Goal: Task Accomplishment & Management: Use online tool/utility

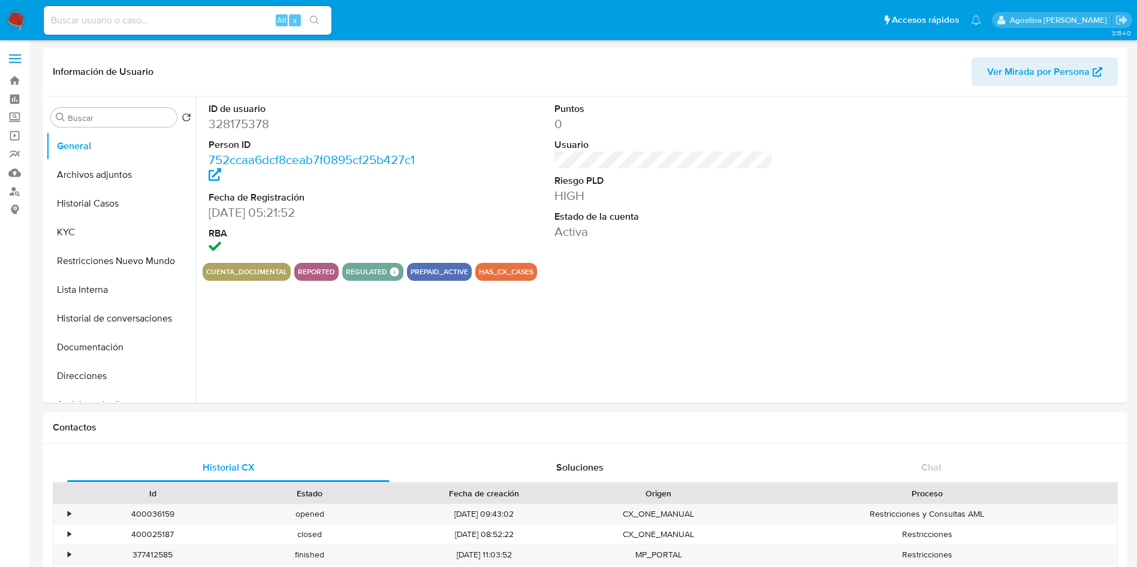
select select "10"
click at [132, 166] on button "Archivos adjuntos" at bounding box center [116, 175] width 140 height 29
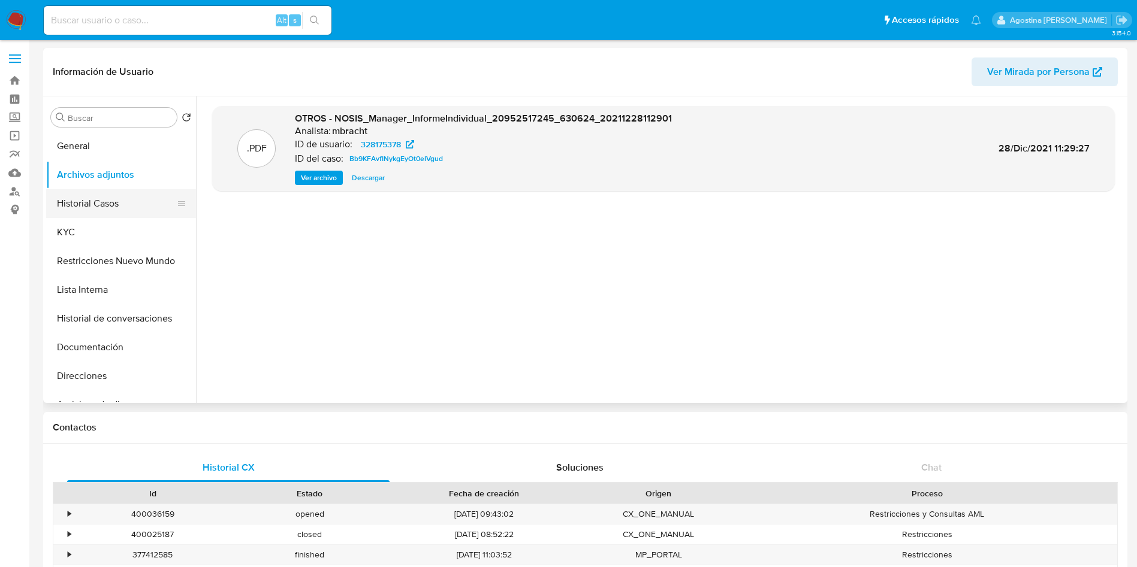
click at [131, 197] on button "Historial Casos" at bounding box center [116, 203] width 140 height 29
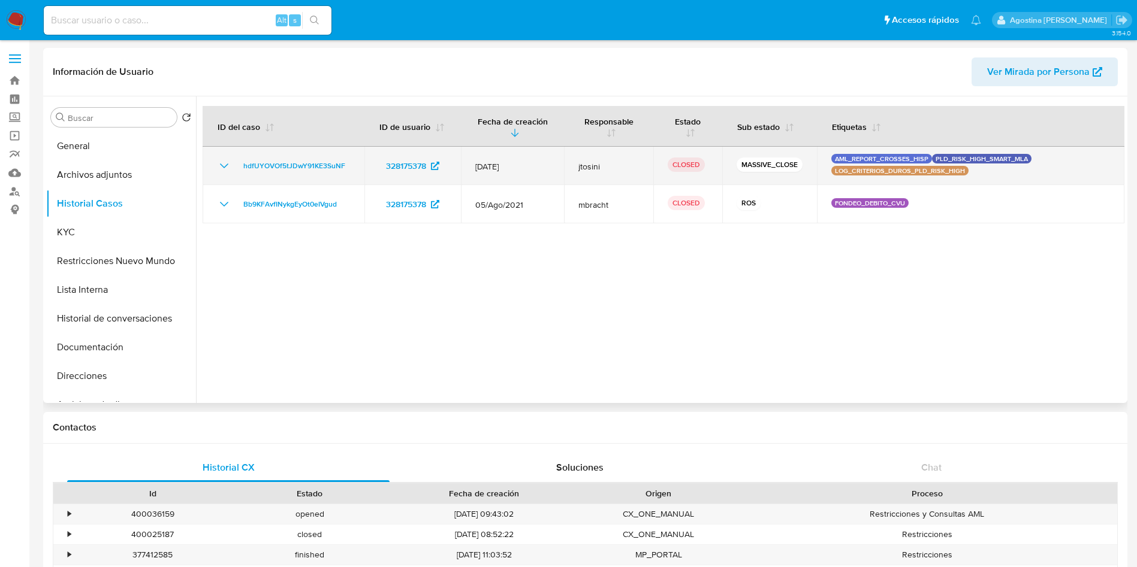
click at [223, 168] on icon "Mostrar/Ocultar" at bounding box center [224, 166] width 14 height 14
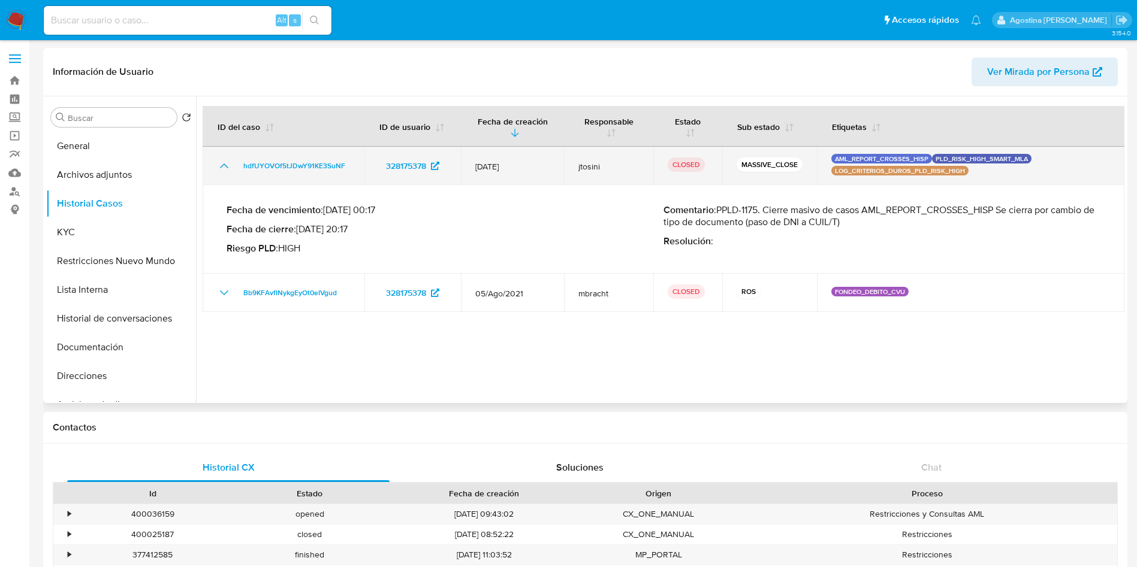
click at [223, 168] on icon "Mostrar/Ocultar" at bounding box center [224, 166] width 14 height 14
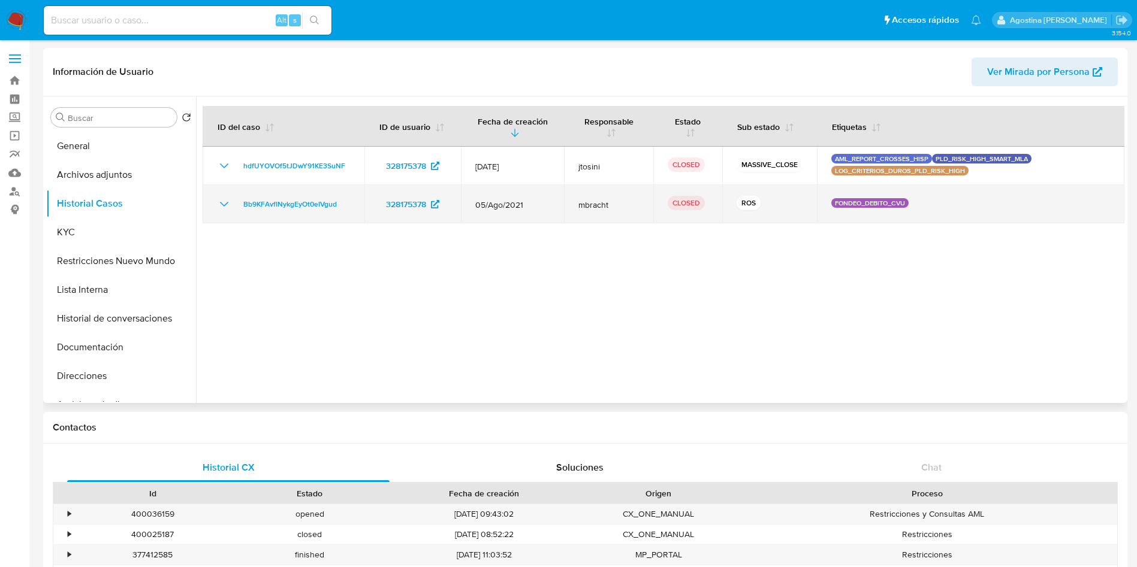
click at [225, 201] on icon "Mostrar/Ocultar" at bounding box center [224, 204] width 14 height 14
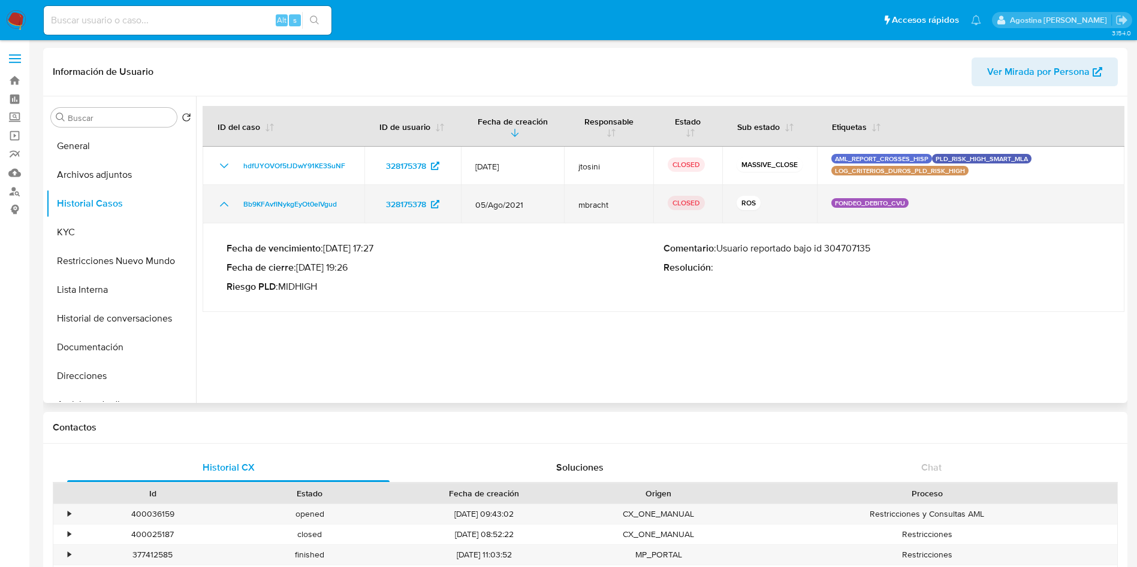
click at [225, 201] on icon "Mostrar/Ocultar" at bounding box center [224, 204] width 14 height 14
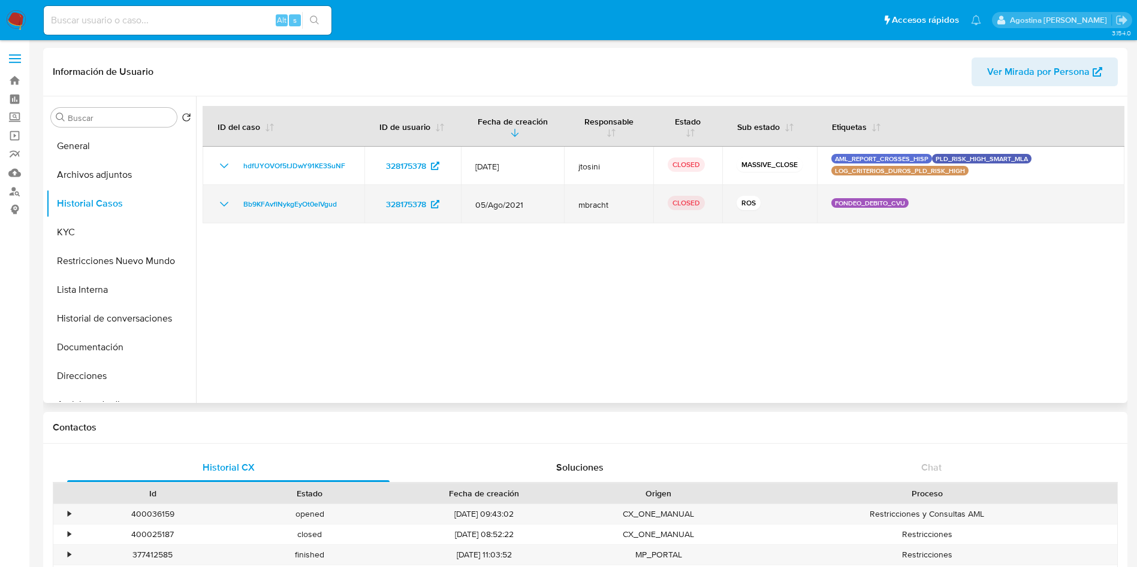
click at [224, 211] on icon "Mostrar/Ocultar" at bounding box center [224, 204] width 14 height 14
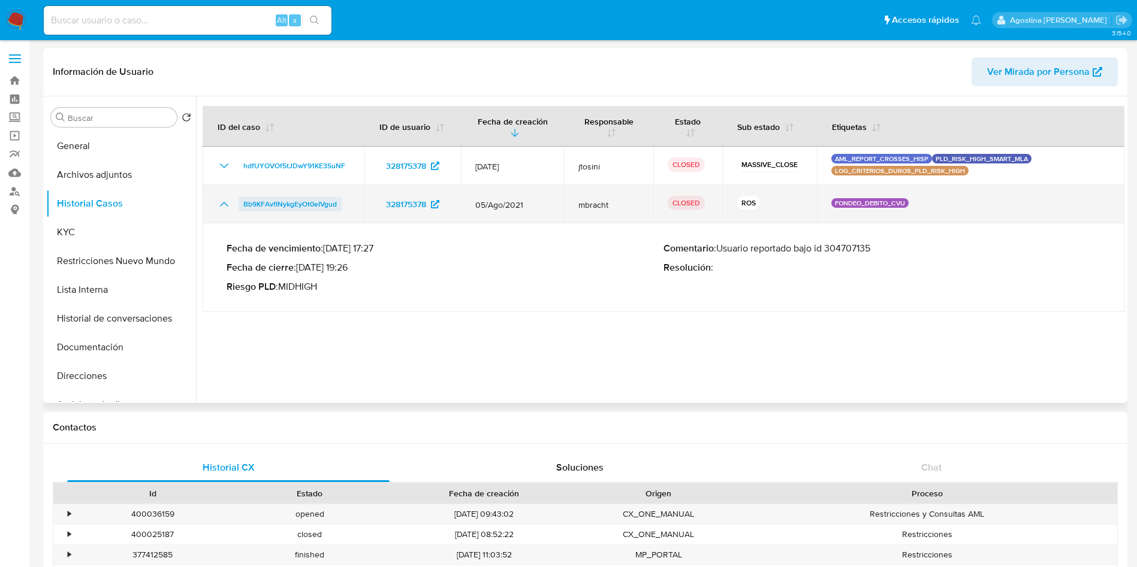
click at [271, 205] on span "Bb9KFAvfINykgEyOt0eIVgud" at bounding box center [289, 204] width 93 height 14
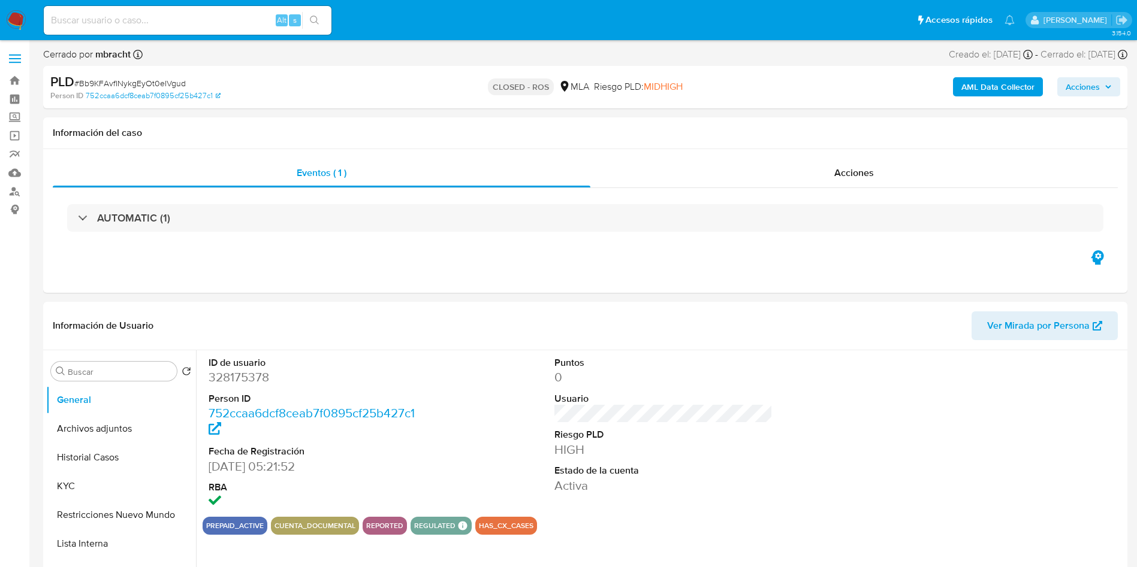
select select "10"
click at [837, 167] on span "Acciones" at bounding box center [854, 173] width 40 height 14
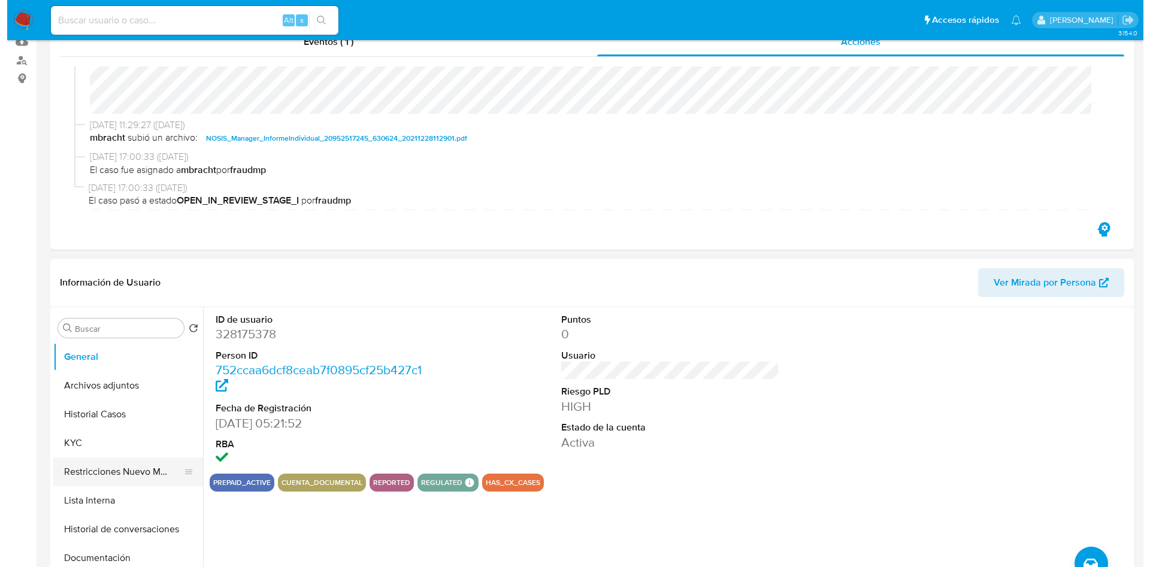
scroll to position [180, 0]
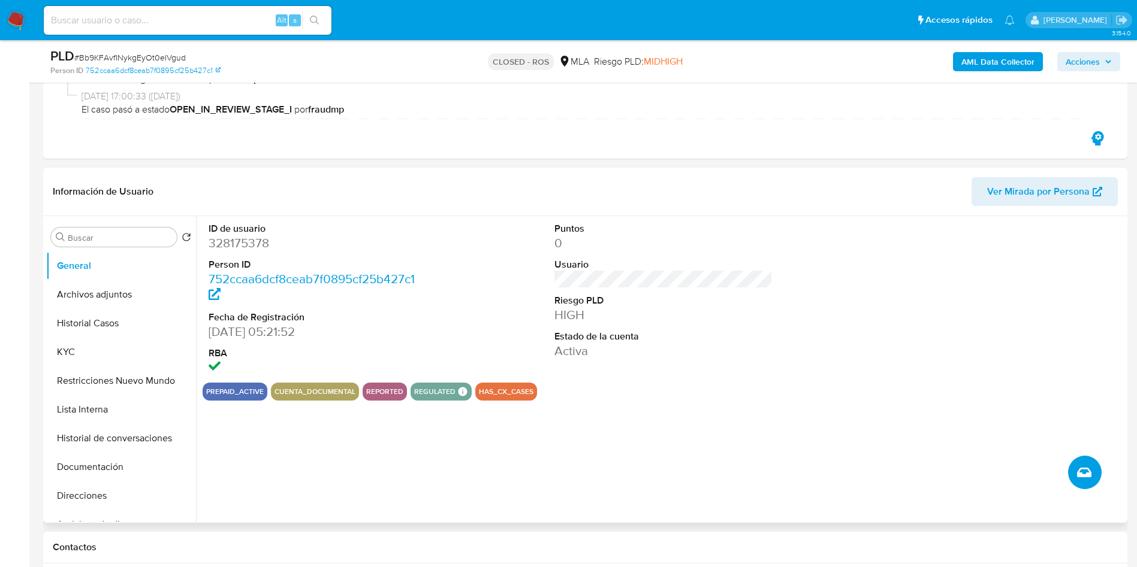
click at [1080, 483] on button "Crear caso manual" at bounding box center [1085, 473] width 34 height 34
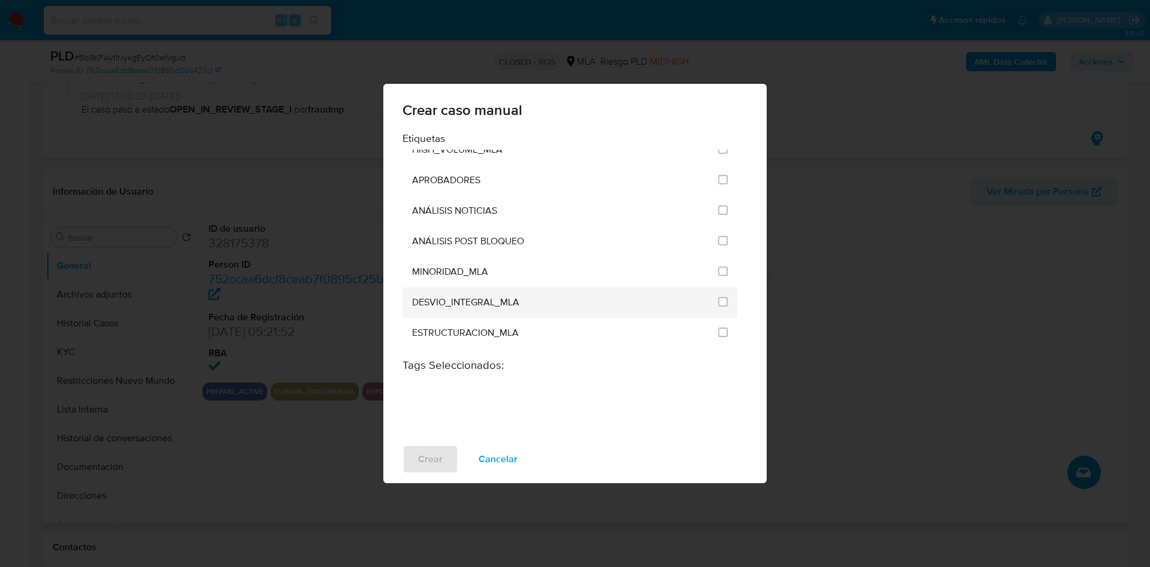
scroll to position [2427, 0]
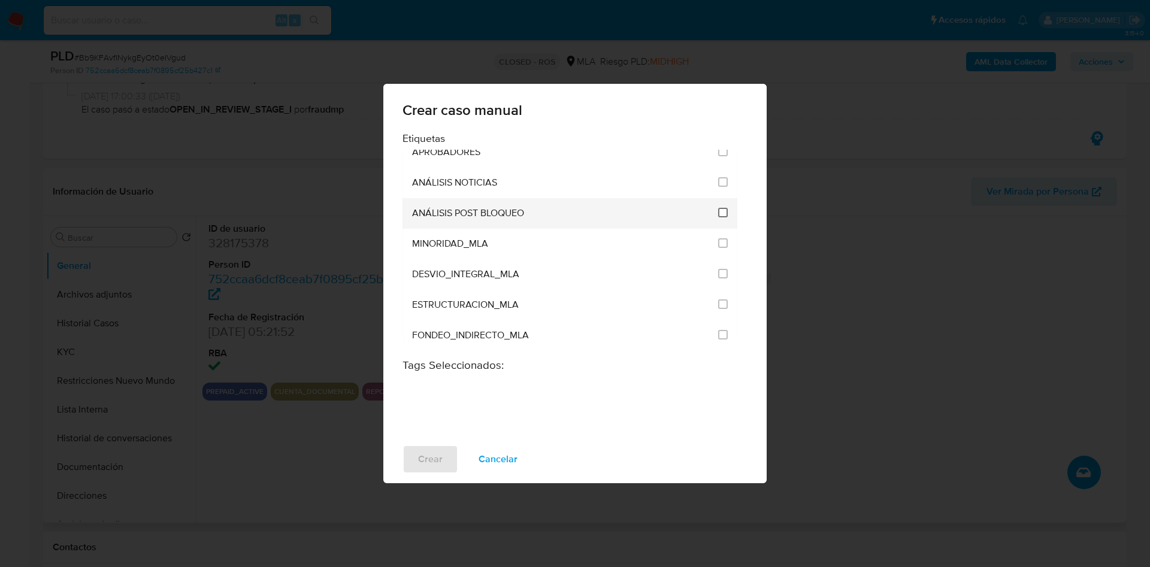
click at [718, 212] on input "3249" at bounding box center [723, 213] width 10 height 10
checkbox input "true"
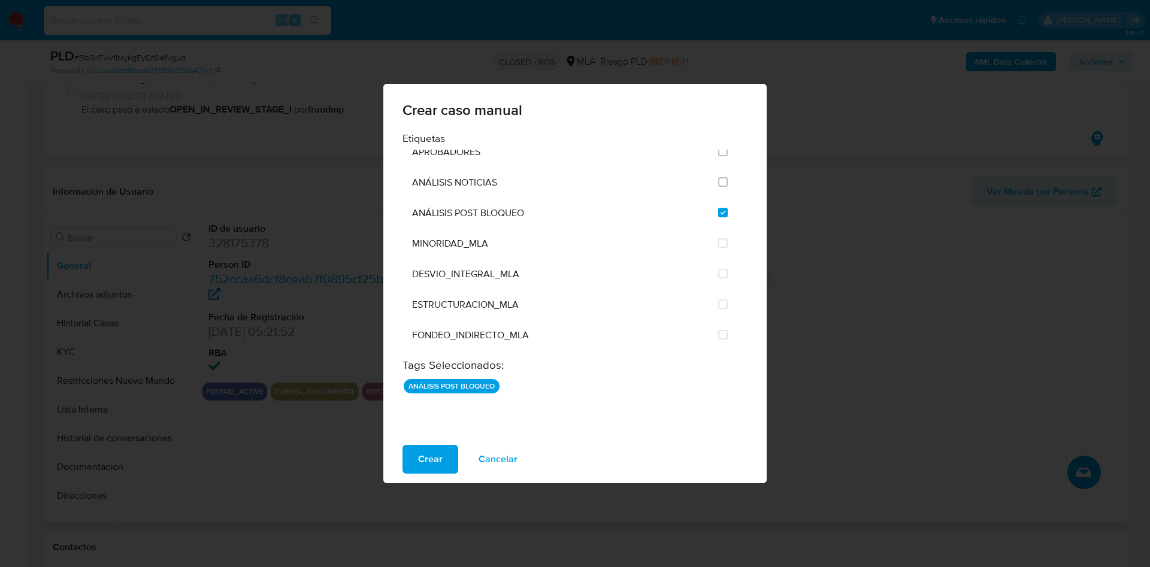
click at [437, 451] on span "Crear" at bounding box center [430, 459] width 25 height 26
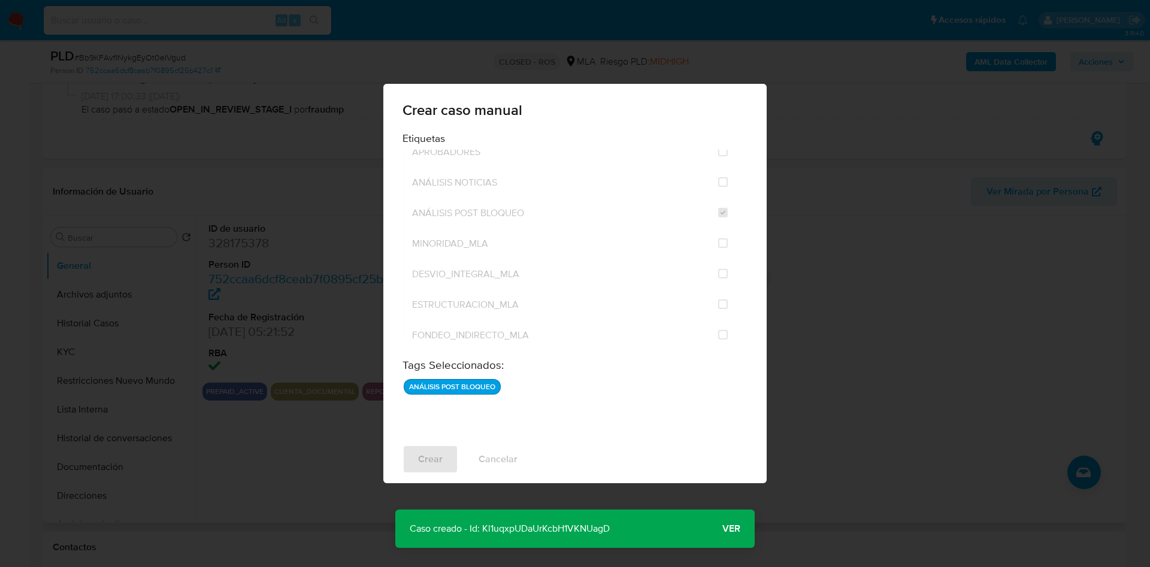
click at [536, 524] on p "Caso creado - Id: Kl1uqxpUDaUrKcbH1VKNUagD" at bounding box center [509, 529] width 229 height 38
